Goal: Information Seeking & Learning: Learn about a topic

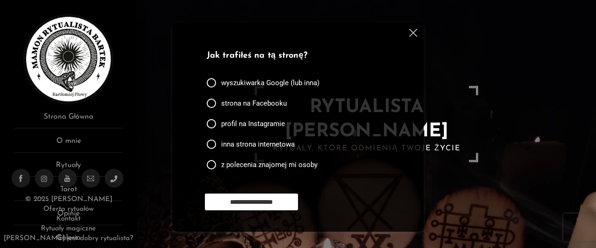
click at [414, 33] on img at bounding box center [413, 33] width 8 height 8
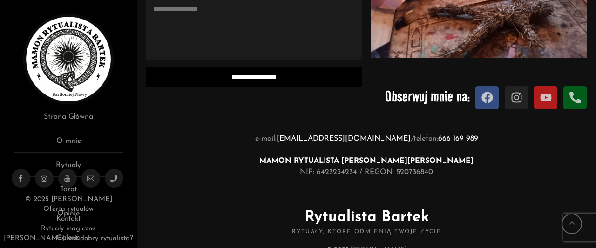
scroll to position [958, 0]
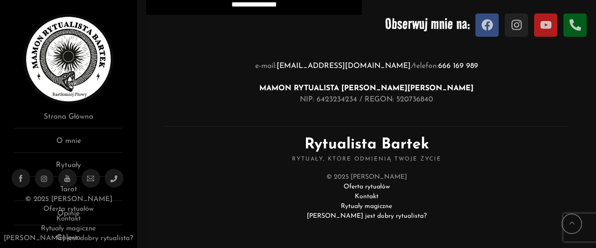
click at [370, 218] on link "[PERSON_NAME] jest dobry rytualista?" at bounding box center [367, 216] width 120 height 7
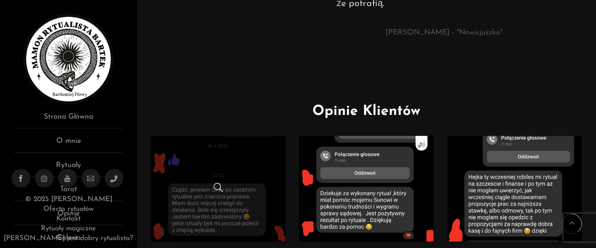
scroll to position [373, 0]
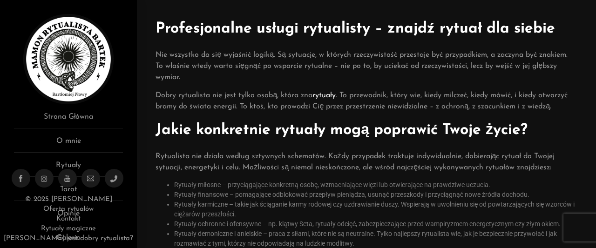
drag, startPoint x: 374, startPoint y: 116, endPoint x: 376, endPoint y: 128, distance: 12.8
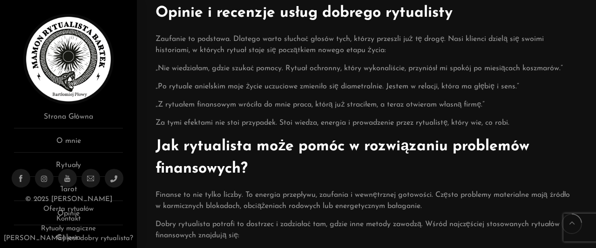
drag, startPoint x: 436, startPoint y: 105, endPoint x: 436, endPoint y: 141, distance: 35.9
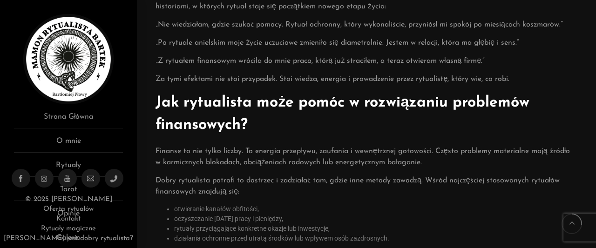
scroll to position [398, 0]
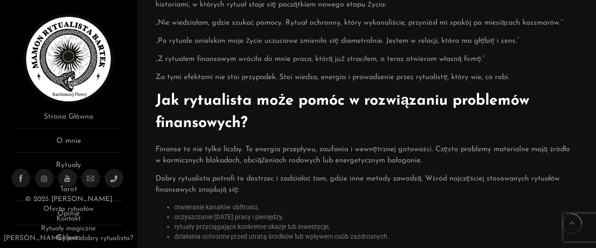
drag, startPoint x: 440, startPoint y: 100, endPoint x: 441, endPoint y: 116, distance: 15.9
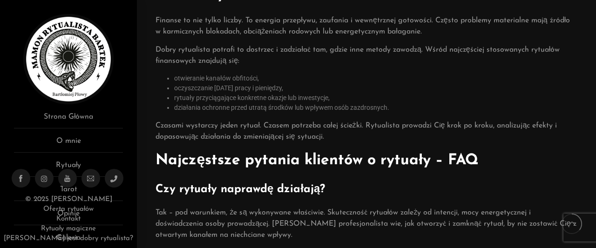
drag, startPoint x: 437, startPoint y: 130, endPoint x: 438, endPoint y: 162, distance: 31.7
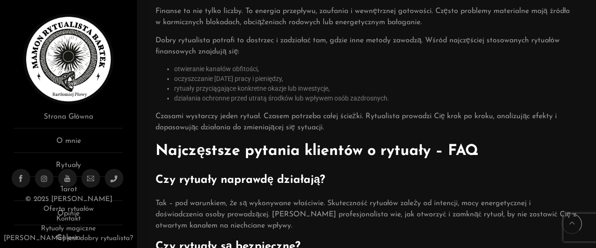
drag, startPoint x: 441, startPoint y: 109, endPoint x: 441, endPoint y: 125, distance: 15.8
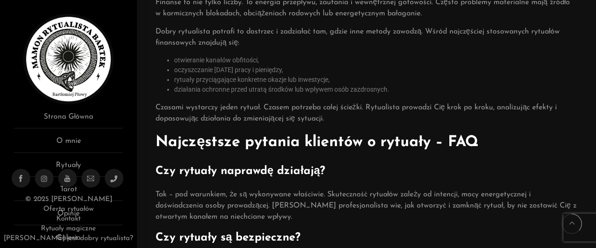
drag, startPoint x: 429, startPoint y: 80, endPoint x: 432, endPoint y: 95, distance: 16.3
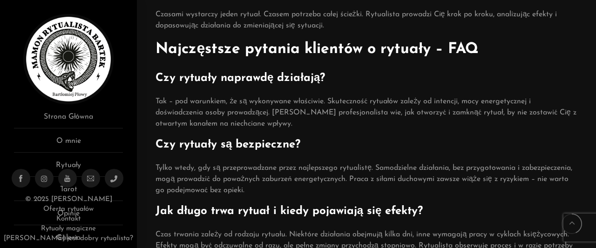
scroll to position [685, 0]
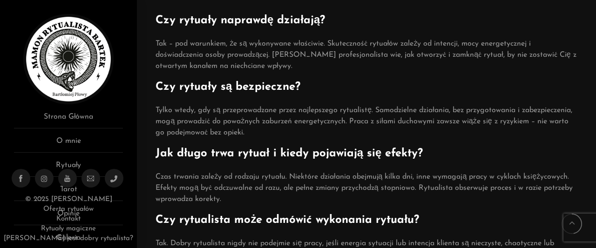
drag, startPoint x: 407, startPoint y: 97, endPoint x: 412, endPoint y: 117, distance: 20.2
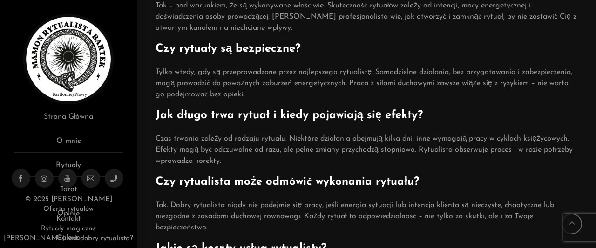
drag, startPoint x: 370, startPoint y: 82, endPoint x: 376, endPoint y: 96, distance: 15.7
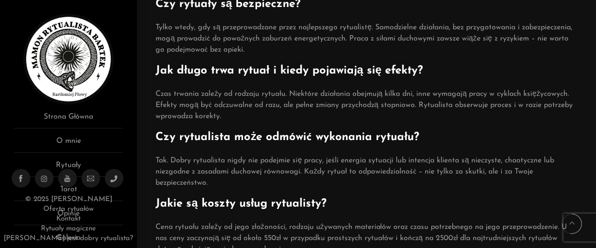
drag, startPoint x: 391, startPoint y: 72, endPoint x: 391, endPoint y: 95, distance: 22.4
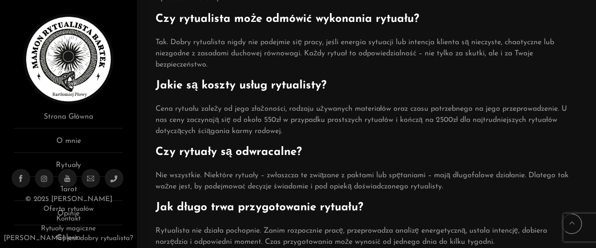
drag, startPoint x: 391, startPoint y: 95, endPoint x: 396, endPoint y: 114, distance: 19.6
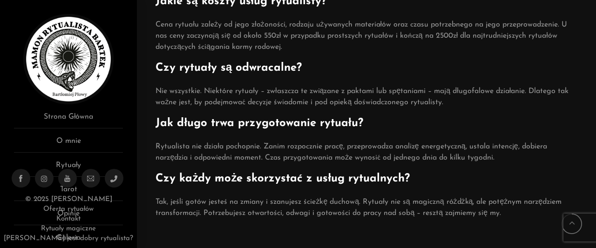
drag, startPoint x: 388, startPoint y: 74, endPoint x: 388, endPoint y: 92, distance: 18.2
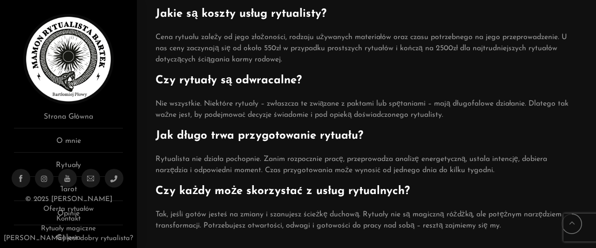
drag, startPoint x: 396, startPoint y: 109, endPoint x: 395, endPoint y: 91, distance: 18.2
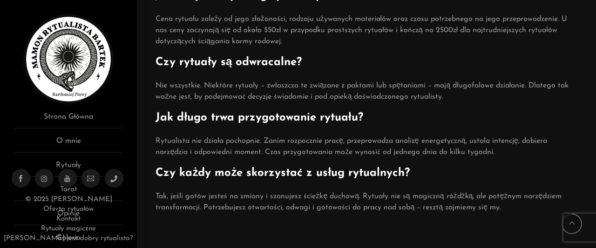
drag, startPoint x: 396, startPoint y: 91, endPoint x: 411, endPoint y: 114, distance: 27.9
click at [412, 115] on h4 "Jak długo trwa przygotowanie rytuału?" at bounding box center [367, 117] width 422 height 17
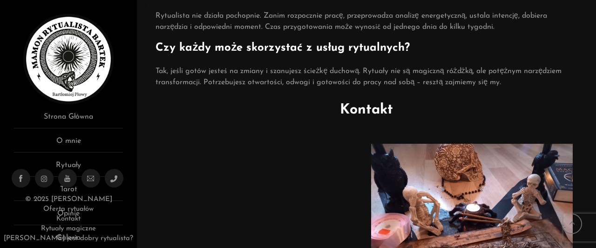
drag, startPoint x: 390, startPoint y: 76, endPoint x: 402, endPoint y: 162, distance: 87.0
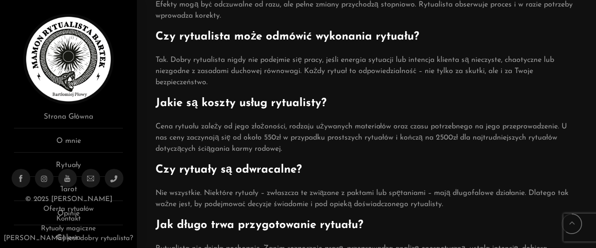
scroll to position [973, 0]
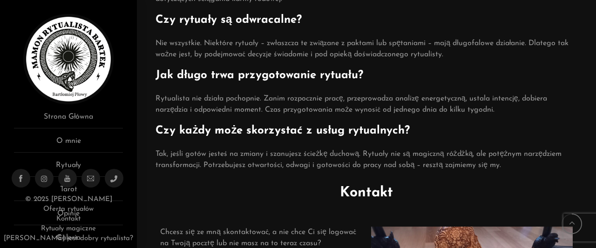
drag, startPoint x: 382, startPoint y: 131, endPoint x: 384, endPoint y: 143, distance: 11.7
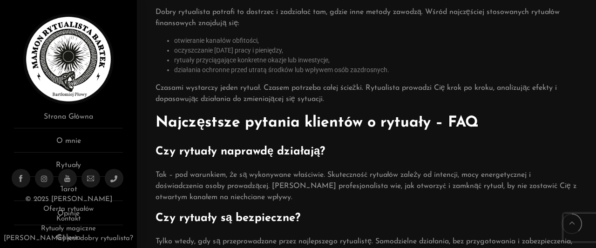
scroll to position [518, 0]
